Goal: Information Seeking & Learning: Learn about a topic

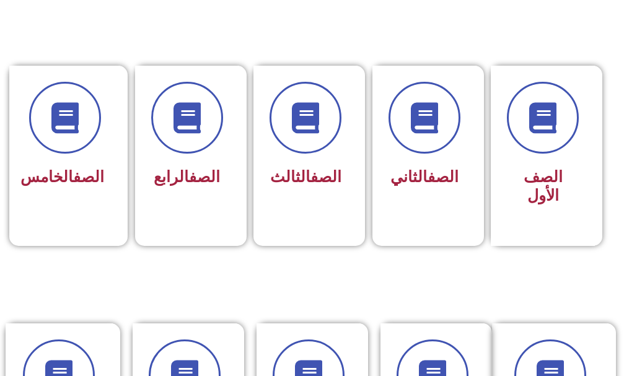
scroll to position [310, 0]
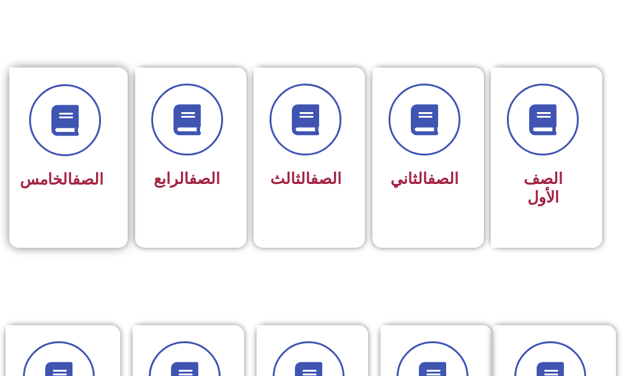
click at [110, 169] on div "الصف الخامس" at bounding box center [64, 149] width 111 height 163
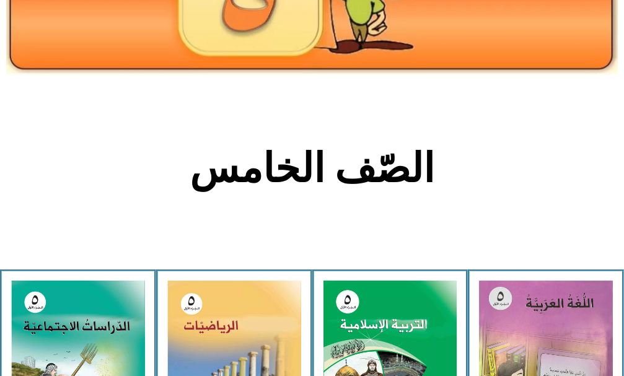
scroll to position [434, 0]
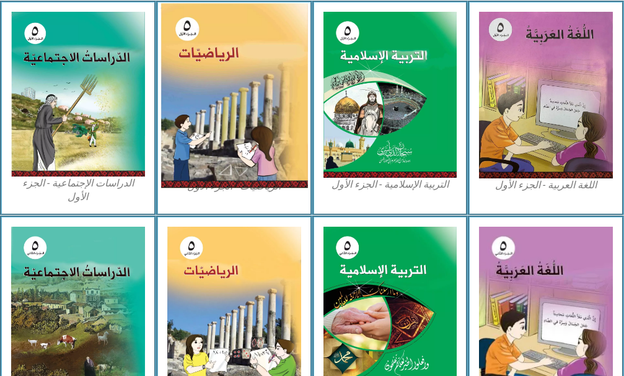
click at [227, 178] on img at bounding box center [233, 95] width 147 height 185
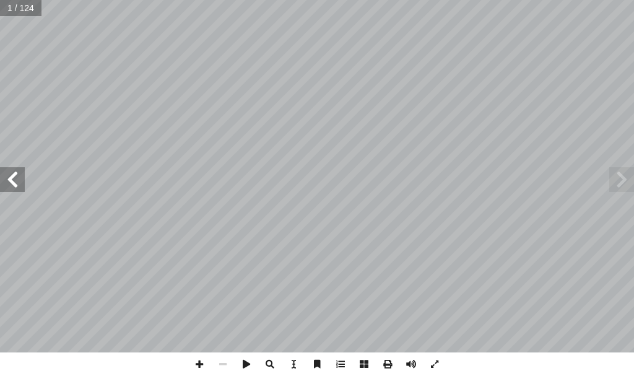
click at [12, 178] on span at bounding box center [12, 179] width 25 height 25
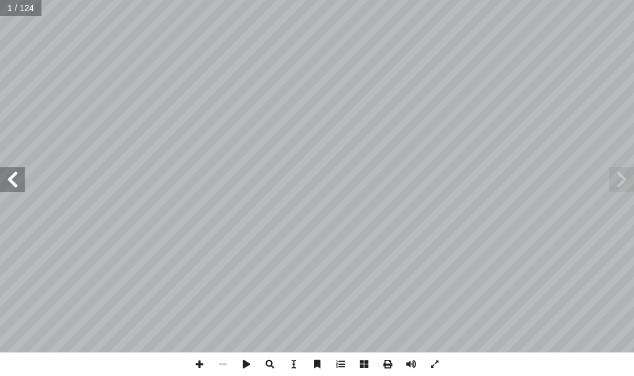
click at [12, 178] on span at bounding box center [12, 179] width 25 height 25
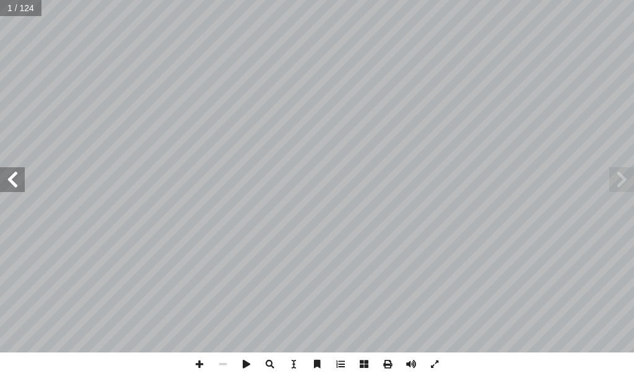
click at [12, 178] on span at bounding box center [12, 179] width 25 height 25
click at [6, 178] on span at bounding box center [12, 179] width 25 height 25
click at [6, 179] on span at bounding box center [12, 179] width 25 height 25
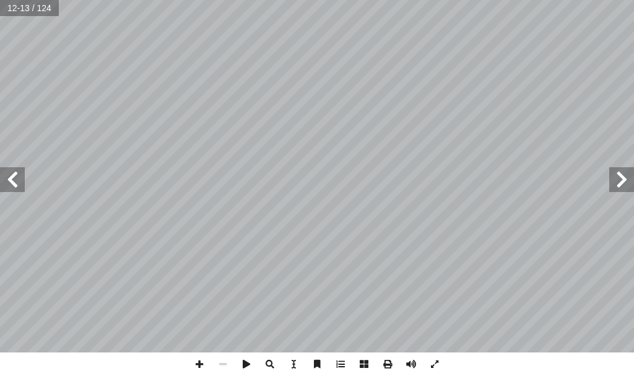
click at [6, 179] on span at bounding box center [12, 179] width 25 height 25
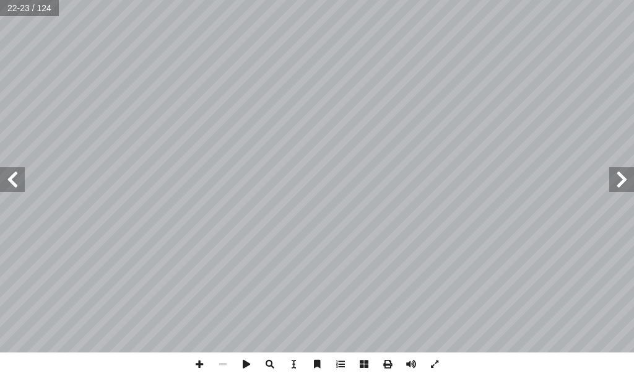
click at [10, 186] on span at bounding box center [12, 179] width 25 height 25
click at [634, 179] on span at bounding box center [621, 179] width 25 height 25
click at [0, 174] on span at bounding box center [12, 179] width 25 height 25
click at [4, 185] on span at bounding box center [12, 179] width 25 height 25
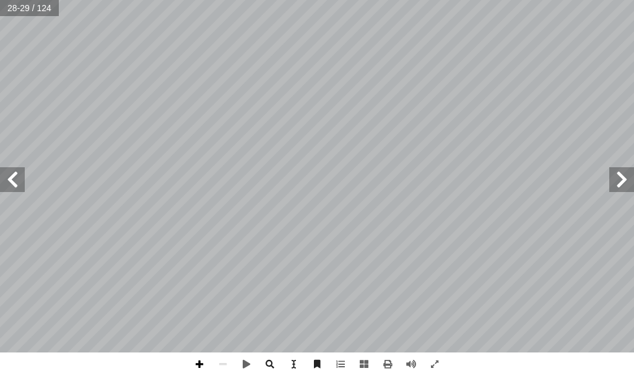
click at [202, 362] on span at bounding box center [200, 364] width 24 height 24
click at [618, 180] on span at bounding box center [621, 179] width 25 height 25
click at [627, 180] on span at bounding box center [621, 179] width 25 height 25
click at [619, 180] on span at bounding box center [621, 179] width 25 height 25
drag, startPoint x: 196, startPoint y: 364, endPoint x: 204, endPoint y: 363, distance: 7.5
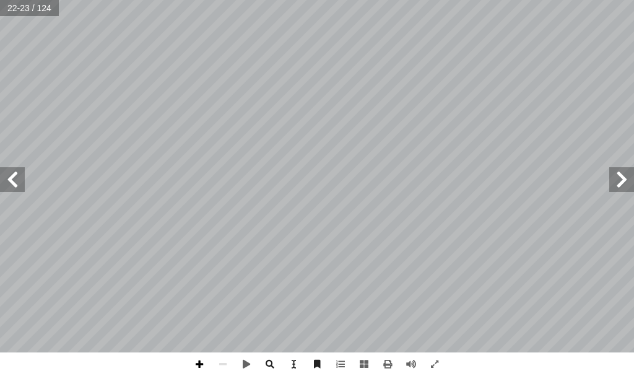
click at [203, 364] on span at bounding box center [200, 364] width 24 height 24
click at [293, 84] on html "الصفحة الرئيسية الصف الأول الصف الثاني الصف الثالث الصف الرابع الصف الخامس الصف…" at bounding box center [317, 42] width 634 height 84
drag, startPoint x: 199, startPoint y: 366, endPoint x: 201, endPoint y: 359, distance: 6.9
click at [201, 360] on span at bounding box center [200, 364] width 24 height 24
drag, startPoint x: 198, startPoint y: 365, endPoint x: 197, endPoint y: 354, distance: 10.5
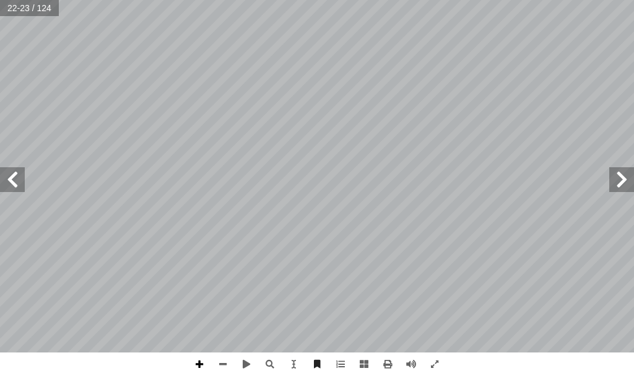
click at [196, 361] on span at bounding box center [200, 364] width 24 height 24
click at [222, 361] on span at bounding box center [223, 364] width 24 height 24
click at [209, 361] on span at bounding box center [200, 364] width 24 height 24
click at [222, 364] on span at bounding box center [223, 364] width 24 height 24
click at [196, 362] on span at bounding box center [200, 364] width 24 height 24
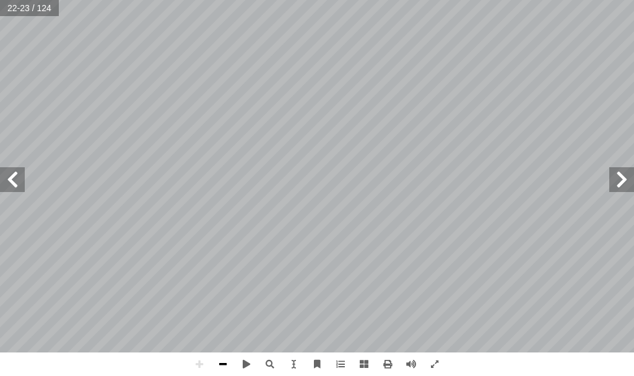
click at [220, 363] on span at bounding box center [223, 364] width 24 height 24
